Goal: Task Accomplishment & Management: Use online tool/utility

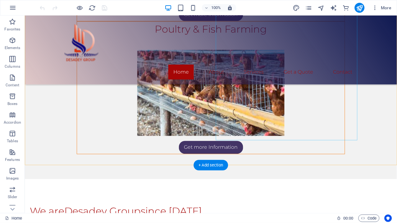
scroll to position [1069, 0]
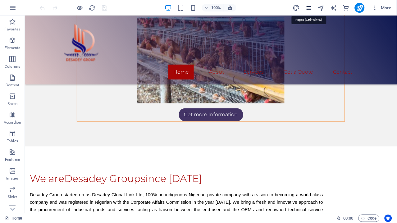
click at [309, 8] on icon "pages" at bounding box center [308, 7] width 7 height 7
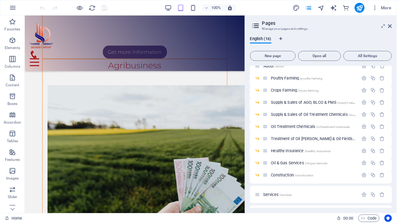
scroll to position [28, 0]
click at [324, 103] on span "Supply & Sales of AGO, BLCO & PMS /supply-sales-of-ago-blco-pms" at bounding box center [326, 102] width 110 height 5
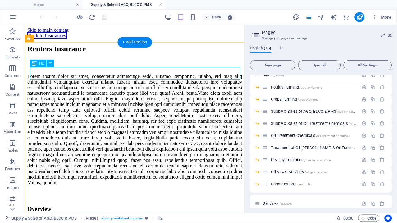
scroll to position [0, 0]
click at [102, 53] on div "Renters Insurance" at bounding box center [134, 48] width 215 height 8
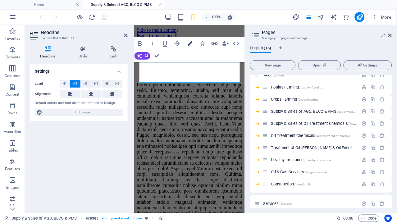
click at [190, 45] on icon "button" at bounding box center [190, 43] width 4 height 4
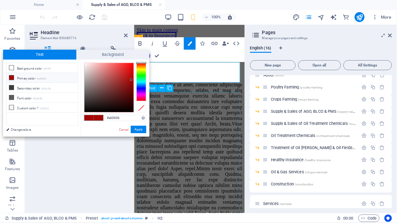
click at [203, 111] on div at bounding box center [189, 194] width 106 height 224
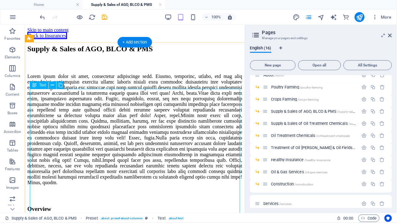
click at [134, 101] on div at bounding box center [134, 129] width 215 height 112
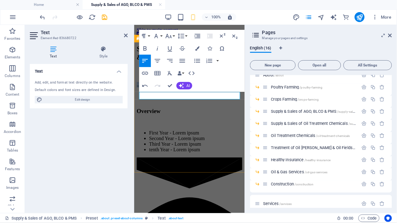
copy p "...coming soon."
click at [158, 60] on icon "button" at bounding box center [158, 61] width 6 height 4
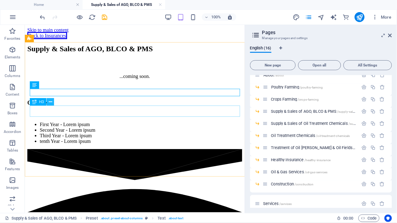
click at [47, 103] on button at bounding box center [50, 101] width 7 height 7
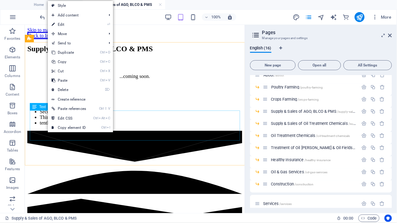
click at [39, 107] on span "Text" at bounding box center [42, 107] width 7 height 4
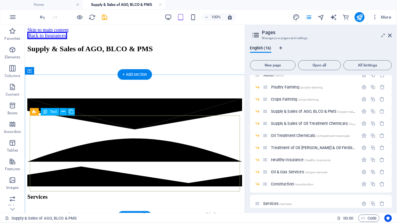
scroll to position [83, 0]
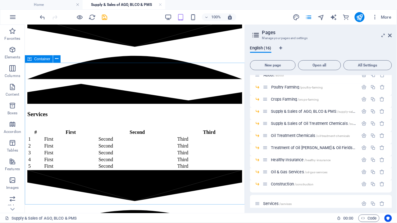
click at [31, 59] on icon at bounding box center [29, 58] width 4 height 7
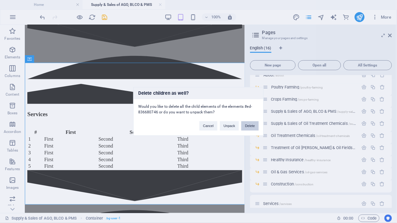
click at [245, 126] on button "Delete" at bounding box center [250, 126] width 17 height 9
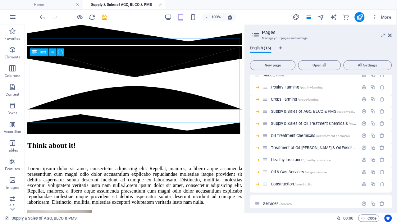
scroll to position [142, 0]
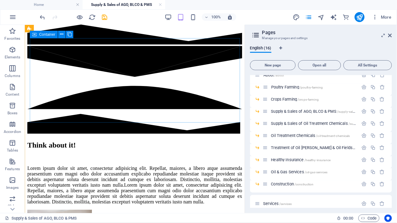
click at [35, 36] on icon at bounding box center [34, 34] width 4 height 7
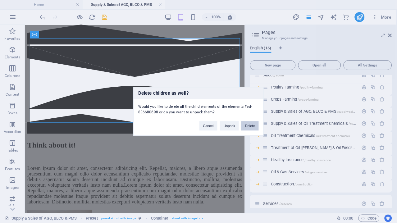
click at [250, 125] on button "Delete" at bounding box center [250, 126] width 17 height 9
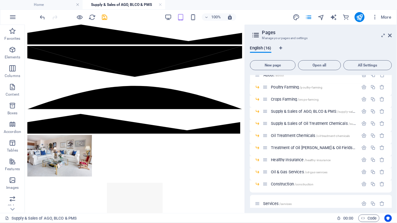
scroll to position [47, 0]
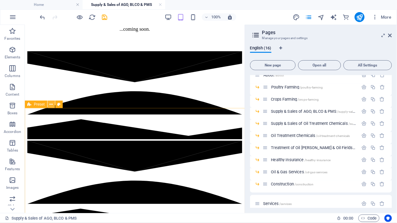
click at [48, 104] on button at bounding box center [51, 104] width 7 height 7
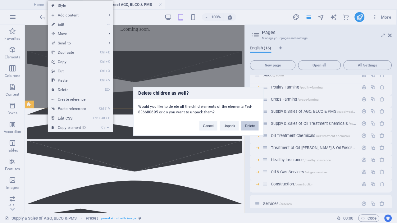
click at [248, 128] on button "Delete" at bounding box center [250, 126] width 17 height 9
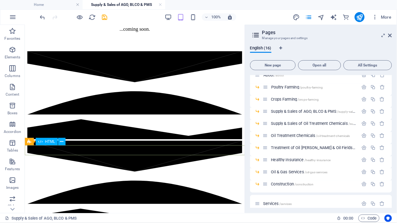
scroll to position [0, 0]
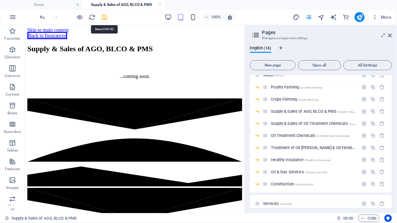
click at [103, 17] on icon "save" at bounding box center [104, 17] width 7 height 7
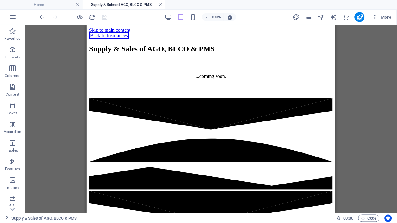
click at [159, 4] on link at bounding box center [161, 5] width 4 height 6
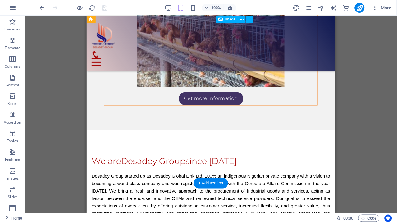
scroll to position [1054, 0]
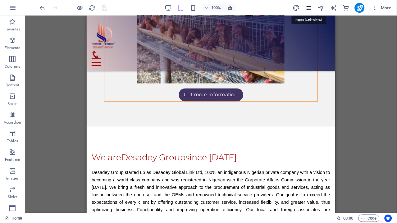
click at [309, 6] on icon "pages" at bounding box center [308, 7] width 7 height 7
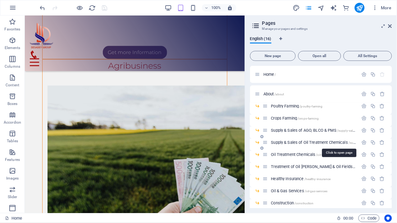
click at [325, 141] on span "Supply & Sales of Oil Treatment Chemicals /supply-sales-of-oil-treatment-chemic…" at bounding box center [338, 142] width 134 height 5
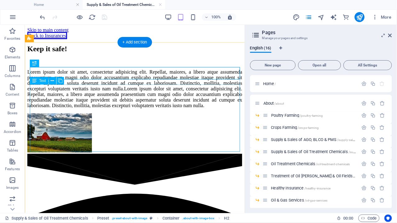
scroll to position [0, 0]
click at [185, 103] on div "Lorem ipsum dolor sit amet, consectetur adipisicing elit. Repellat, maiores, a …" at bounding box center [134, 88] width 215 height 39
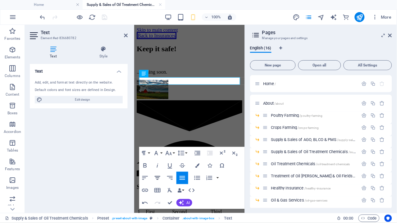
click at [158, 178] on icon "button" at bounding box center [158, 178] width 6 height 4
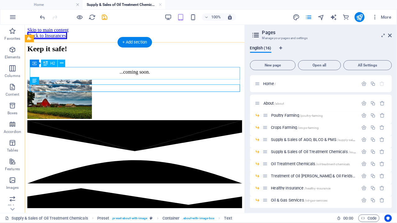
click at [71, 53] on div "Keep it safe!" at bounding box center [134, 48] width 215 height 8
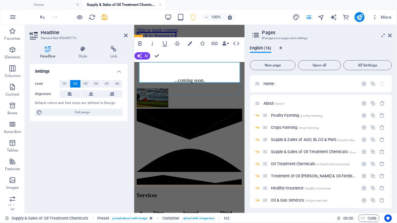
click at [156, 61] on h2 "Suppy & Sales of Treatment Chemicals" at bounding box center [189, 52] width 106 height 17
click at [198, 61] on h2 "Supply & Sales of Treatment Chemicals" at bounding box center [189, 52] width 106 height 17
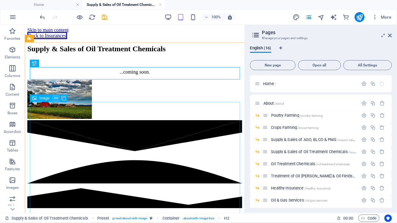
click at [56, 99] on icon at bounding box center [55, 98] width 3 height 7
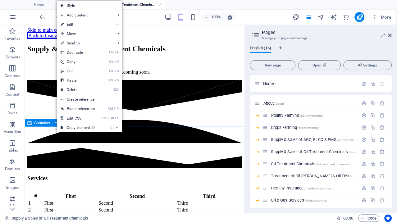
click at [39, 123] on span "Container" at bounding box center [42, 123] width 16 height 4
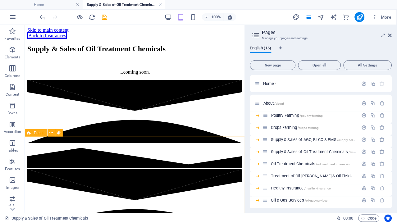
click at [32, 134] on div "Preset" at bounding box center [36, 132] width 22 height 7
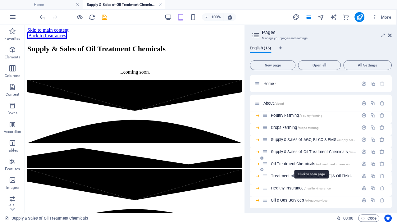
click at [281, 165] on span "Oil Treatment Chemicals /oil-treatment-chemicals" at bounding box center [310, 164] width 79 height 5
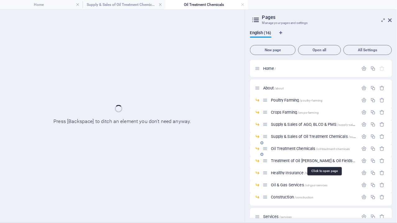
click at [287, 145] on div "Supply & Sales of Oil Treatment Chemicals /supply-sales-of-oil-treatment-chemic…" at bounding box center [321, 139] width 142 height 12
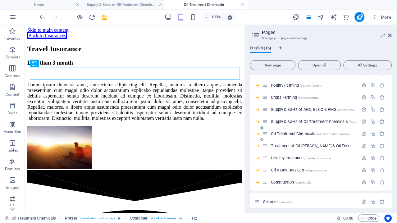
scroll to position [36, 0]
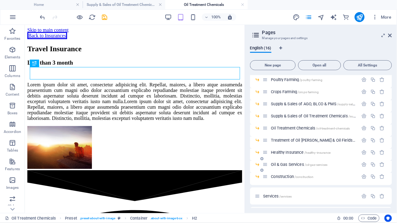
click at [301, 164] on span "Oil & Gas Services /oil-gas-services" at bounding box center [299, 164] width 57 height 5
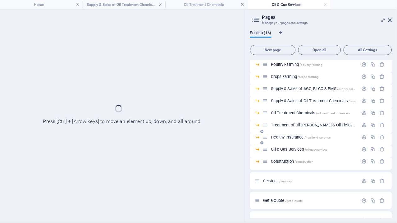
click at [289, 146] on div "Healthy Insurance /healthy-insurance" at bounding box center [321, 140] width 142 height 12
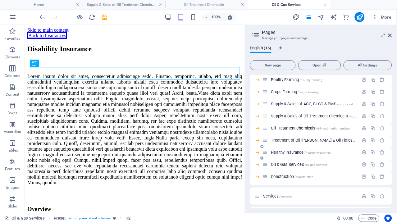
click at [291, 150] on span "Healthy Insurance /healthy-insurance" at bounding box center [301, 152] width 60 height 5
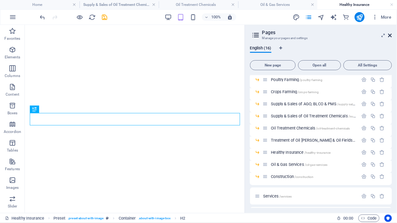
click at [392, 36] on icon at bounding box center [391, 35] width 4 height 5
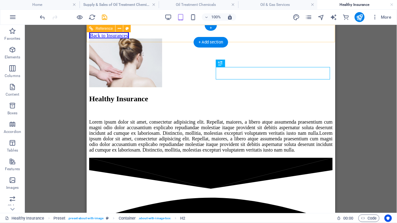
scroll to position [0, 0]
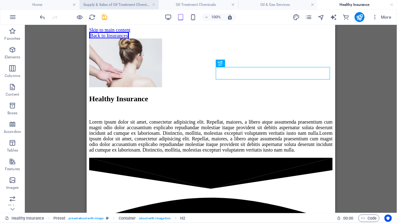
click at [140, 4] on h4 "Supply & Sales of Oil Treatment Chemicals" at bounding box center [120, 4] width 80 height 7
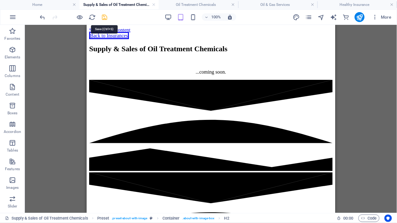
click at [105, 17] on icon "save" at bounding box center [104, 17] width 7 height 7
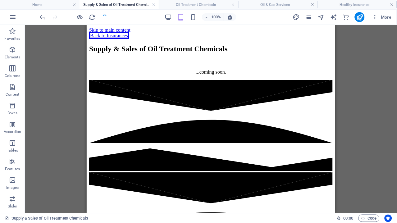
click at [167, 13] on div "100%" at bounding box center [201, 17] width 72 height 10
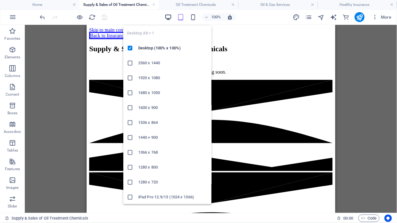
click at [169, 17] on icon "button" at bounding box center [168, 17] width 7 height 7
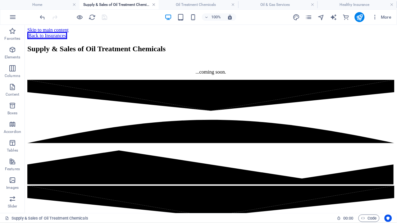
click at [153, 5] on link at bounding box center [154, 5] width 4 height 6
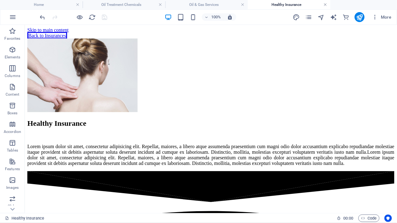
click at [326, 6] on link at bounding box center [326, 5] width 4 height 6
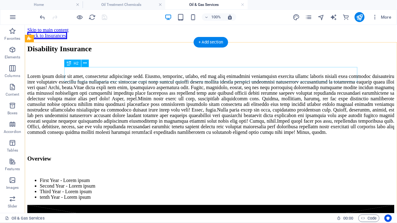
click at [125, 53] on div "Disability Insurance" at bounding box center [210, 48] width 367 height 8
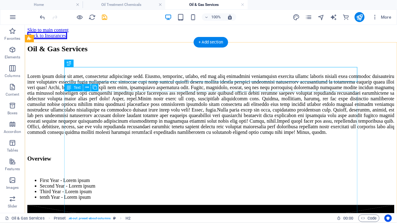
click at [130, 124] on div at bounding box center [210, 104] width 367 height 62
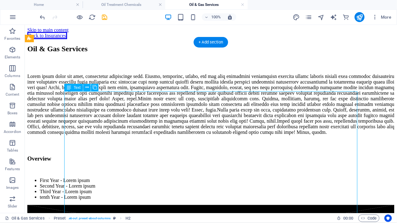
click at [130, 124] on div at bounding box center [210, 104] width 367 height 62
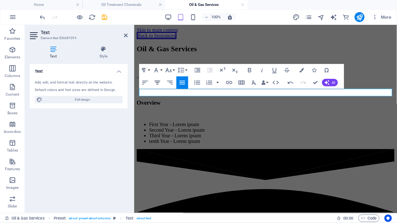
click at [157, 85] on icon "button" at bounding box center [158, 83] width 6 height 4
click at [158, 79] on p "...coming soon." at bounding box center [265, 76] width 258 height 6
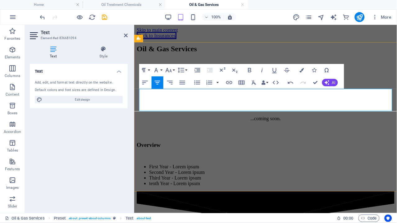
click at [233, 90] on p at bounding box center [265, 87] width 258 height 6
click at [145, 81] on icon "button" at bounding box center [144, 82] width 7 height 7
click at [311, 116] on p "...coming soon." at bounding box center [265, 119] width 258 height 6
click at [142, 85] on icon "button" at bounding box center [144, 82] width 7 height 7
click at [155, 118] on div "H3" at bounding box center [147, 116] width 16 height 7
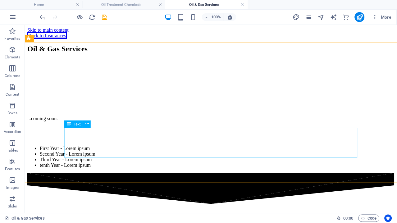
click at [76, 125] on span "Text" at bounding box center [77, 124] width 7 height 4
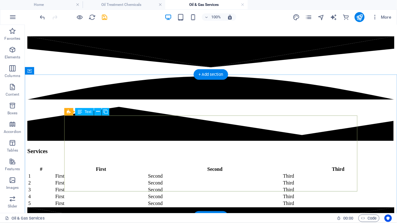
scroll to position [113, 0]
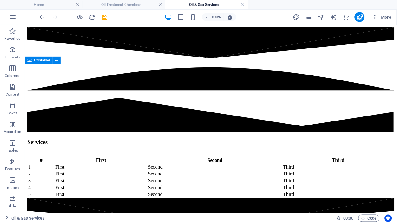
click at [41, 61] on span "Container" at bounding box center [42, 60] width 16 height 4
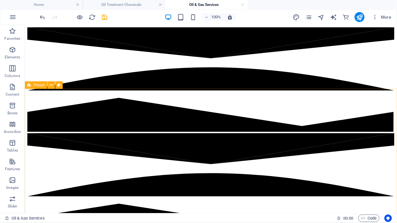
click at [37, 86] on span "Preset" at bounding box center [39, 85] width 11 height 4
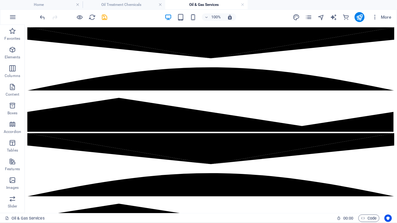
scroll to position [83, 0]
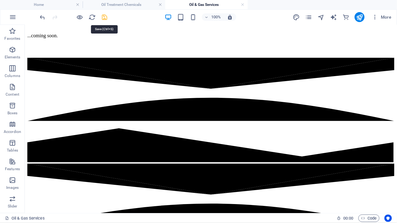
click at [106, 18] on icon "save" at bounding box center [104, 17] width 7 height 7
click at [242, 6] on link at bounding box center [243, 5] width 4 height 6
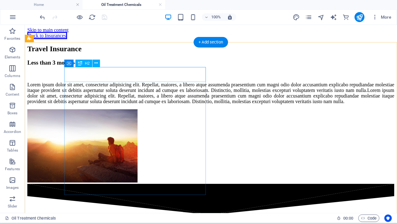
click at [82, 53] on div "Travel Insurance" at bounding box center [210, 48] width 367 height 8
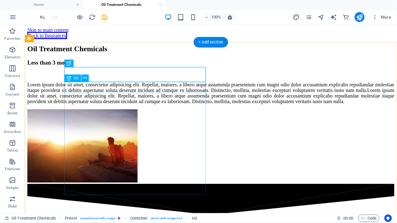
click at [110, 66] on div "Less than 3 month" at bounding box center [210, 62] width 367 height 7
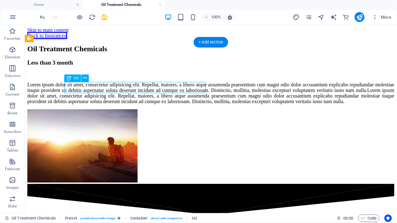
click at [110, 66] on div "Less than 3 month" at bounding box center [210, 62] width 367 height 7
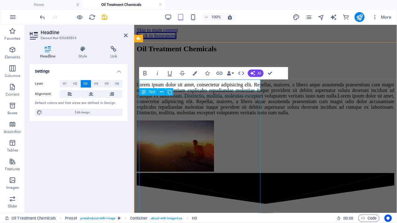
click at [158, 105] on div "Lorem ipsum dolor sit amet, consectetur adipisicing elit. Repellat, maiores, a …" at bounding box center [265, 99] width 258 height 34
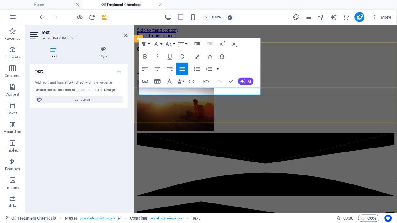
click at [139, 75] on p "...coming soon." at bounding box center [265, 72] width 258 height 6
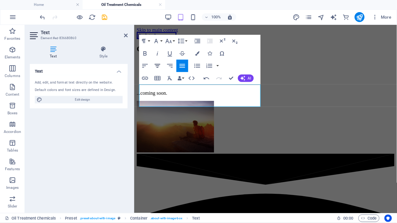
click at [157, 67] on icon "button" at bounding box center [158, 66] width 6 height 4
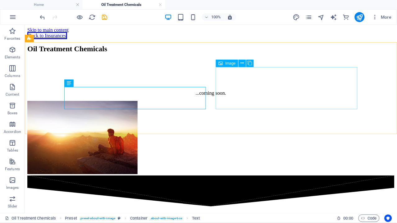
click at [229, 62] on span "Image" at bounding box center [230, 64] width 10 height 4
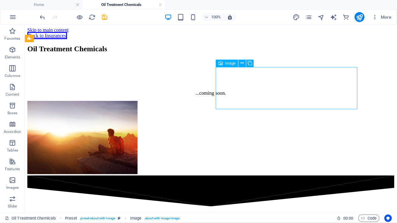
click at [233, 67] on div "Image" at bounding box center [227, 63] width 22 height 7
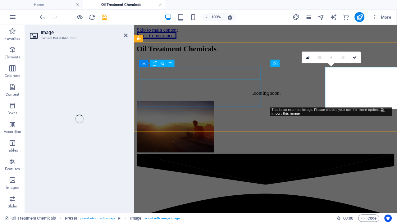
select select "%"
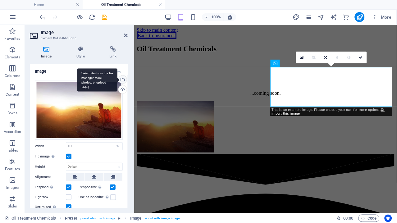
click at [122, 80] on div "Select files from the file manager, stock photos, or upload file(s)" at bounding box center [122, 80] width 9 height 9
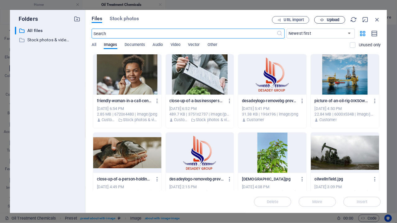
click at [334, 19] on span "Upload" at bounding box center [333, 20] width 13 height 4
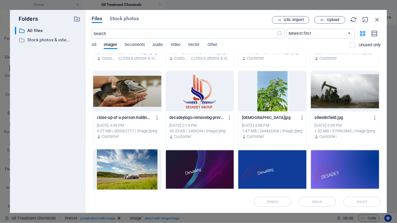
scroll to position [58, 0]
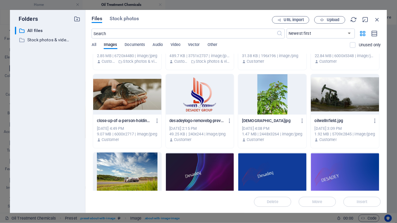
click at [339, 100] on div at bounding box center [345, 94] width 68 height 40
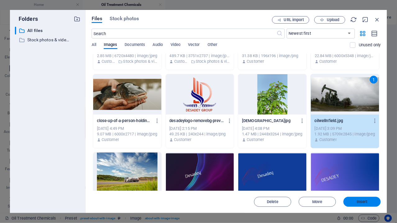
click at [357, 202] on span "Insert" at bounding box center [362, 202] width 32 height 4
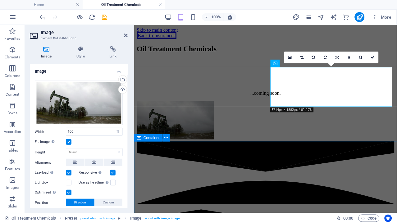
click at [145, 140] on span "Container" at bounding box center [152, 138] width 16 height 4
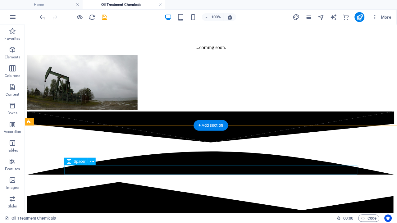
scroll to position [61, 0]
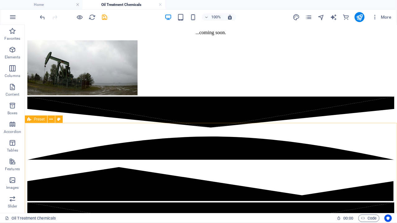
click at [32, 119] on div "Preset" at bounding box center [36, 119] width 22 height 7
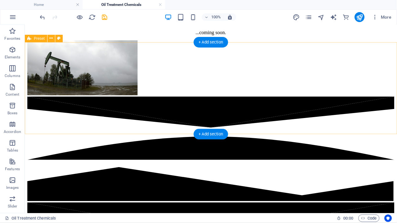
scroll to position [0, 0]
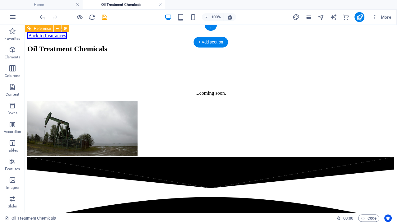
click at [105, 35] on div "Back to Insurances" at bounding box center [210, 36] width 367 height 6
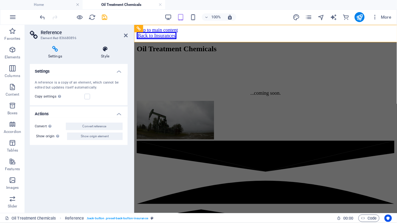
click at [105, 52] on icon at bounding box center [105, 49] width 45 height 6
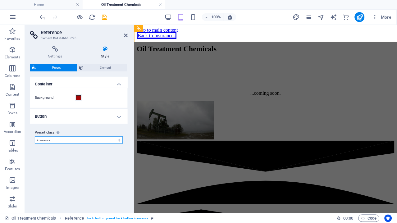
click at [118, 141] on select "insurance default Add preset class" at bounding box center [79, 139] width 88 height 7
click at [120, 117] on h4 "Button" at bounding box center [79, 116] width 98 height 15
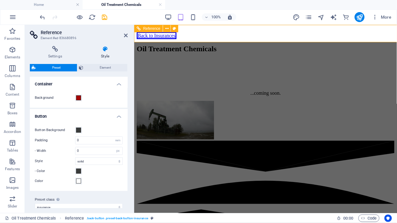
click at [179, 33] on div "Back to Insurances" at bounding box center [265, 36] width 258 height 6
click at [101, 67] on span "Element" at bounding box center [105, 67] width 40 height 7
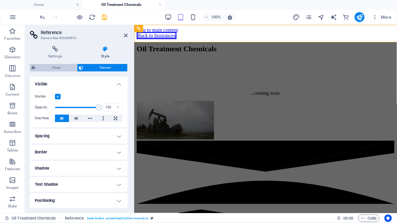
click at [62, 64] on span "Preset" at bounding box center [57, 67] width 38 height 7
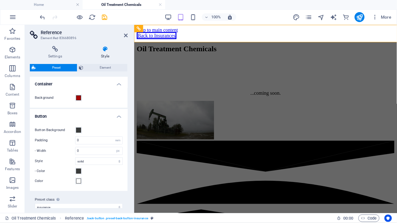
scroll to position [7, 0]
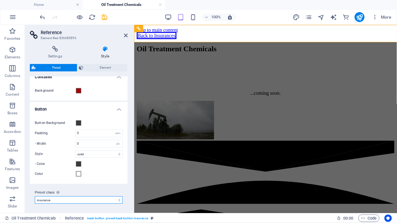
click at [78, 201] on select "insurance default Add preset class" at bounding box center [79, 199] width 88 height 7
click at [35, 196] on select "insurance default Add preset class" at bounding box center [79, 199] width 88 height 7
select select "preset-back-button-insurance"
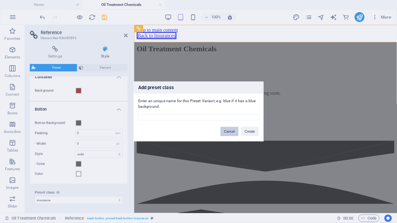
click at [233, 135] on button "Cancel" at bounding box center [230, 131] width 18 height 9
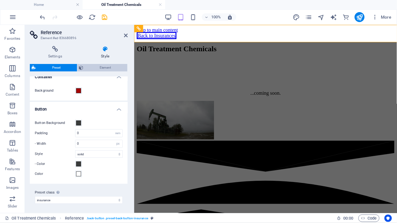
click at [102, 68] on span "Element" at bounding box center [105, 67] width 40 height 7
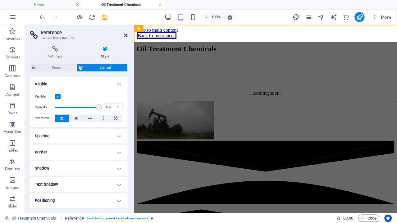
click at [126, 35] on icon at bounding box center [126, 35] width 4 height 5
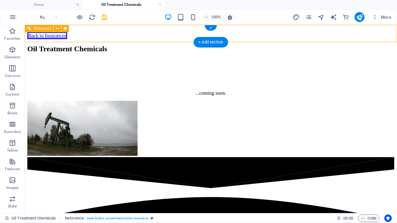
click at [101, 33] on div "Back to Insurances" at bounding box center [210, 36] width 367 height 6
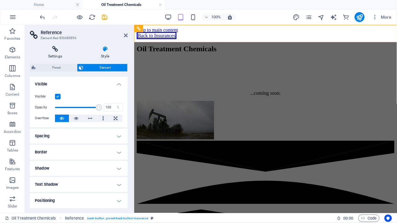
click at [55, 51] on icon at bounding box center [55, 49] width 51 height 6
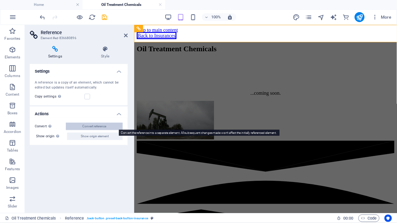
click at [97, 127] on span "Convert reference" at bounding box center [94, 126] width 24 height 7
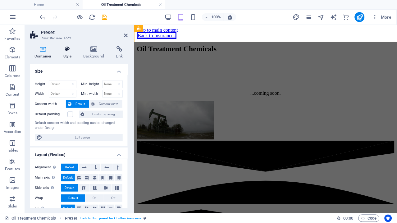
click at [67, 54] on h4 "Style" at bounding box center [69, 52] width 20 height 13
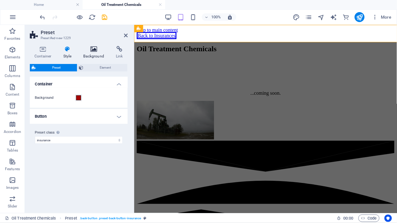
click at [93, 53] on h4 "Background" at bounding box center [95, 52] width 33 height 13
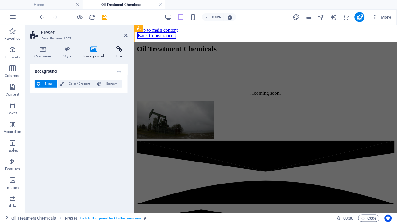
click at [118, 50] on icon at bounding box center [119, 49] width 16 height 6
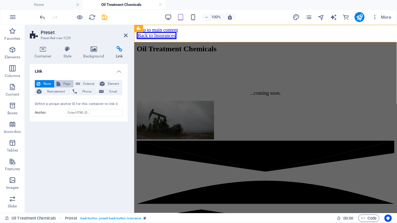
click at [69, 83] on span "Page" at bounding box center [67, 83] width 10 height 7
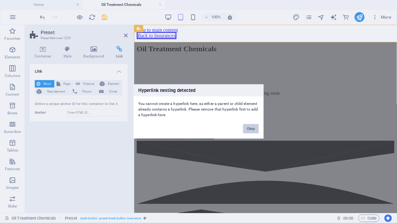
click at [251, 127] on button "Okay" at bounding box center [251, 128] width 16 height 9
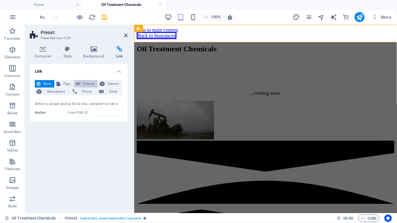
click at [87, 84] on span "External" at bounding box center [89, 83] width 14 height 7
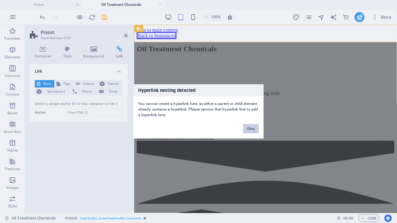
click at [245, 130] on button "Okay" at bounding box center [251, 128] width 16 height 9
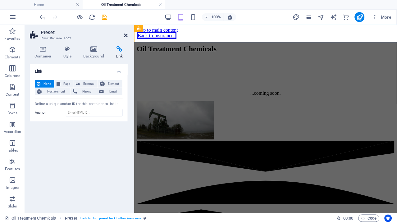
click at [126, 34] on icon at bounding box center [126, 35] width 4 height 5
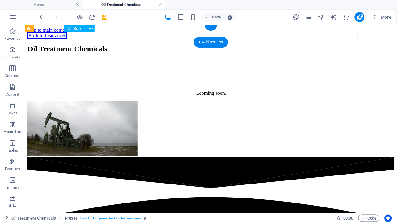
click at [113, 33] on div "Back to Insurances" at bounding box center [210, 36] width 367 height 6
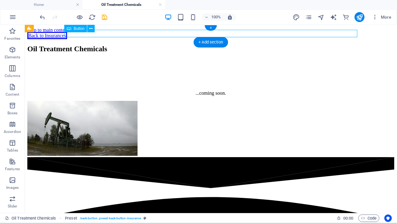
click at [113, 33] on div "Back to Insurances" at bounding box center [210, 36] width 367 height 6
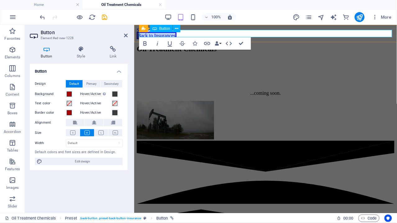
click at [176, 34] on link "Back to Insurances" at bounding box center [156, 35] width 40 height 7
click at [113, 50] on icon at bounding box center [113, 49] width 29 height 6
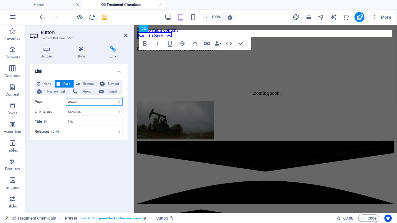
click at [121, 102] on select "Home About -- Poultry Farming -- Crops Farming -- Supply &amp; Sales of AGO, BL…" at bounding box center [94, 101] width 57 height 7
select select "11"
click at [66, 98] on select "Home About -- Poultry Farming -- Crops Farming -- Supply &amp; Sales of AGO, BL…" at bounding box center [94, 101] width 57 height 7
click at [119, 111] on select "New tab Same tab Overlay" at bounding box center [94, 111] width 57 height 7
select select "overlay"
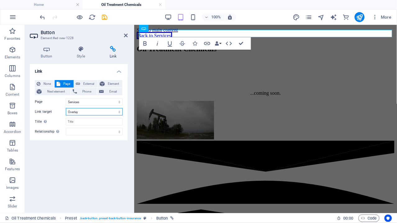
click at [66, 108] on select "New tab Same tab Overlay" at bounding box center [94, 111] width 57 height 7
click at [103, 14] on icon "save" at bounding box center [104, 17] width 7 height 7
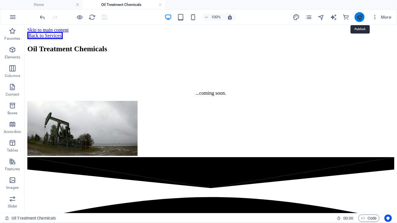
click at [361, 19] on icon "publish" at bounding box center [359, 17] width 7 height 7
